Goal: Transaction & Acquisition: Purchase product/service

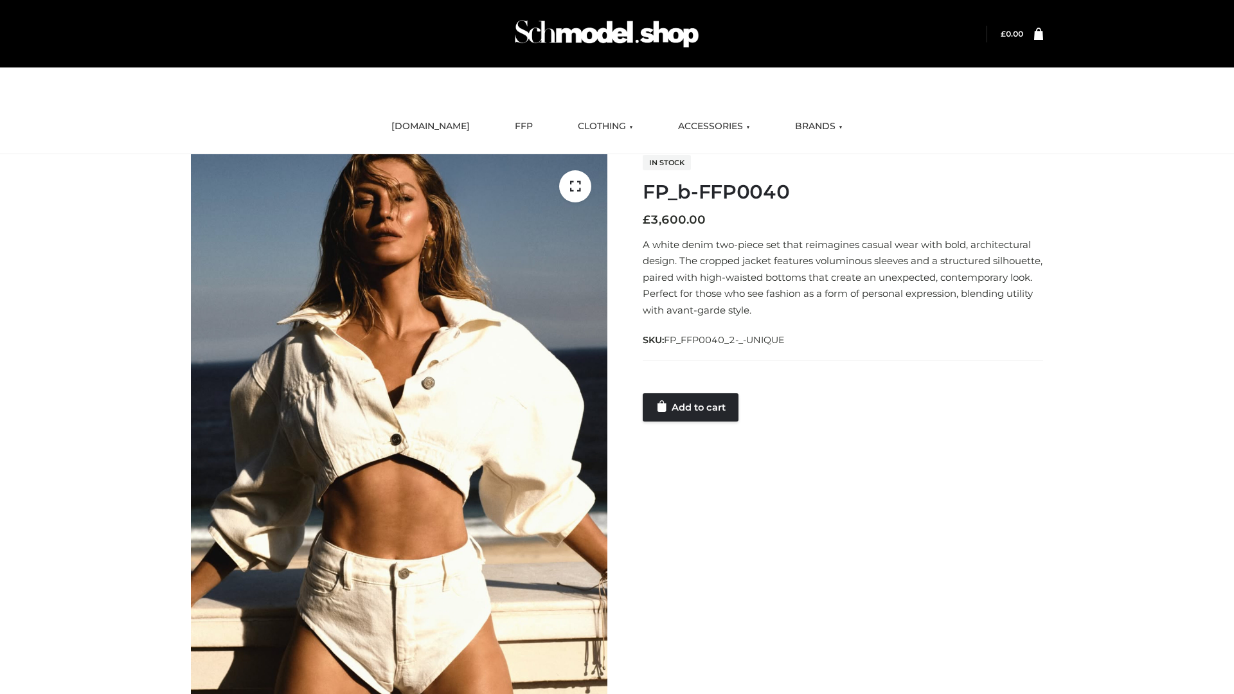
click at [692, 407] on link "Add to cart" at bounding box center [691, 407] width 96 height 28
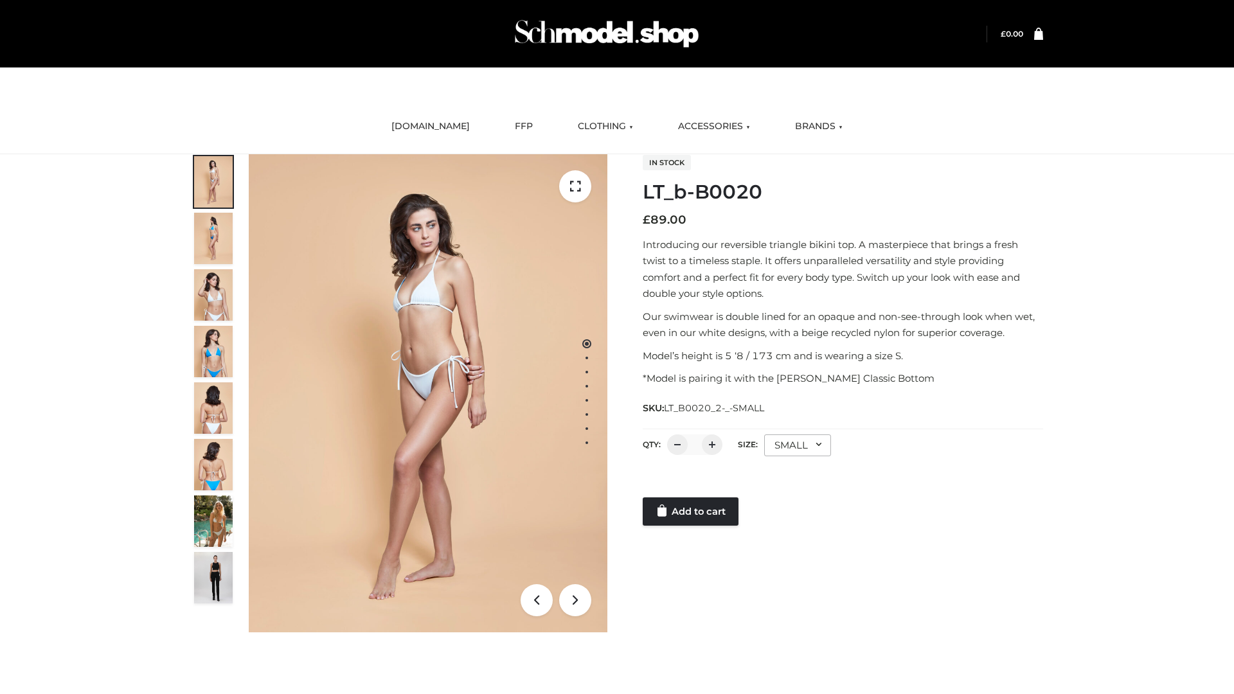
click at [692, 512] on link "Add to cart" at bounding box center [691, 512] width 96 height 28
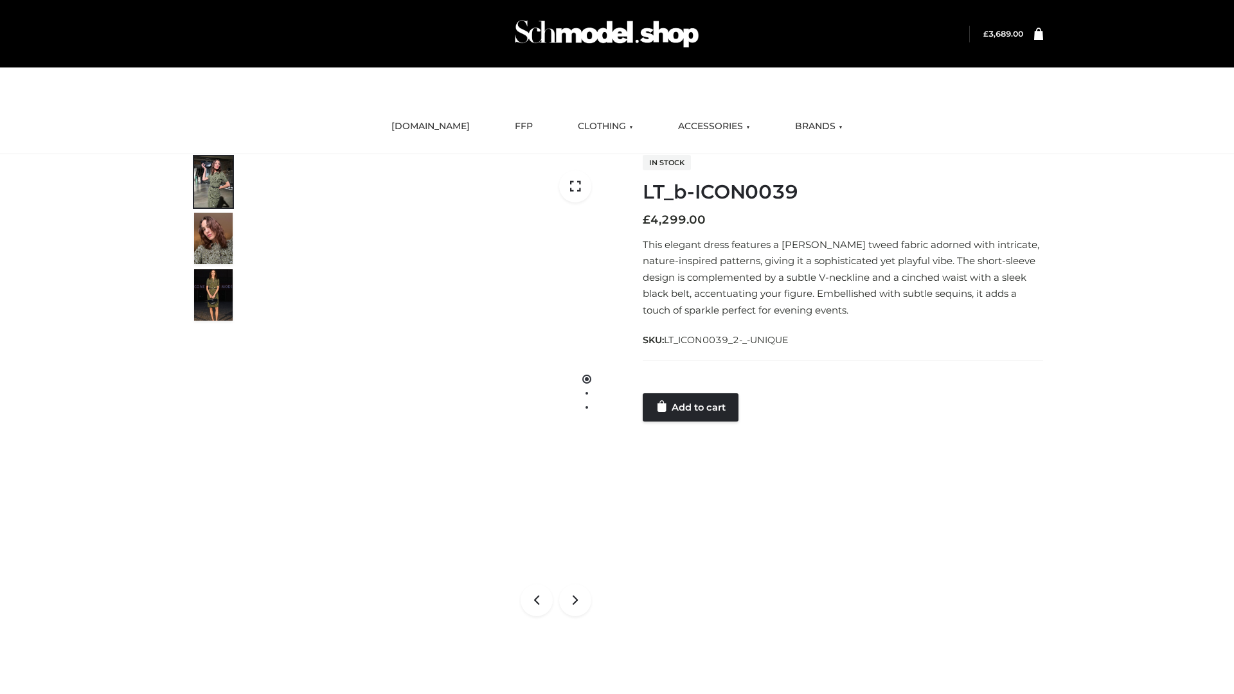
click at [692, 407] on link "Add to cart" at bounding box center [691, 407] width 96 height 28
